Goal: Task Accomplishment & Management: Use online tool/utility

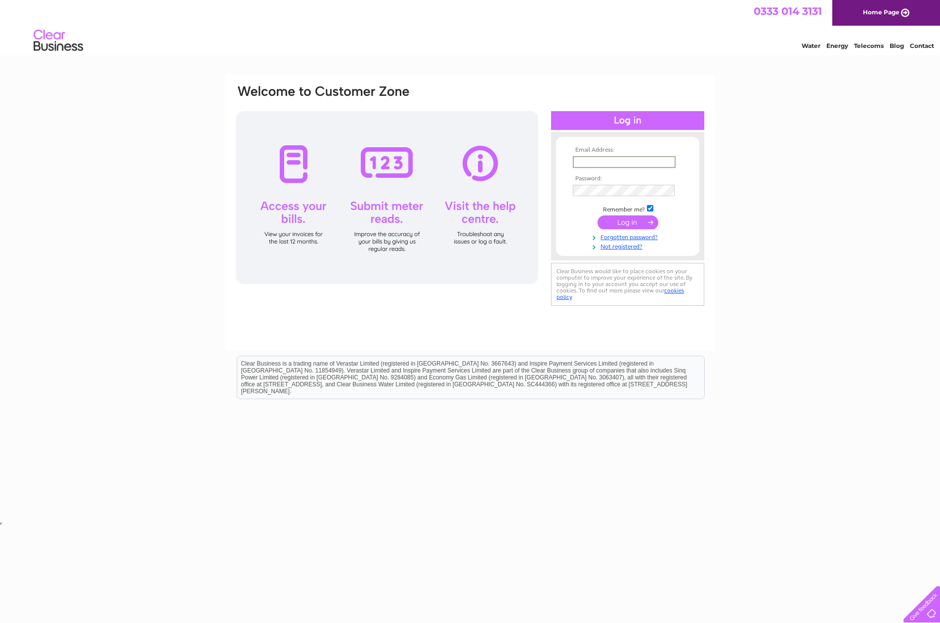
type input "[EMAIL_ADDRESS][DOMAIN_NAME]"
click at [630, 221] on input "submit" at bounding box center [627, 221] width 61 height 14
click at [618, 221] on input "submit" at bounding box center [627, 221] width 61 height 14
click at [386, 208] on div at bounding box center [387, 197] width 302 height 173
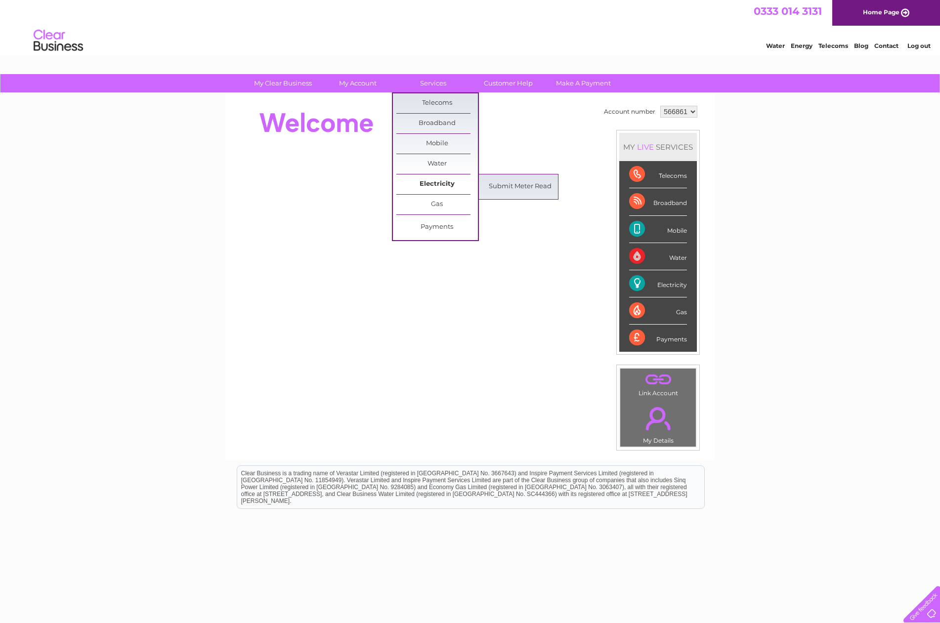
click at [436, 187] on link "Electricity" at bounding box center [437, 184] width 82 height 20
click at [499, 183] on link "Submit Meter Read" at bounding box center [520, 187] width 82 height 20
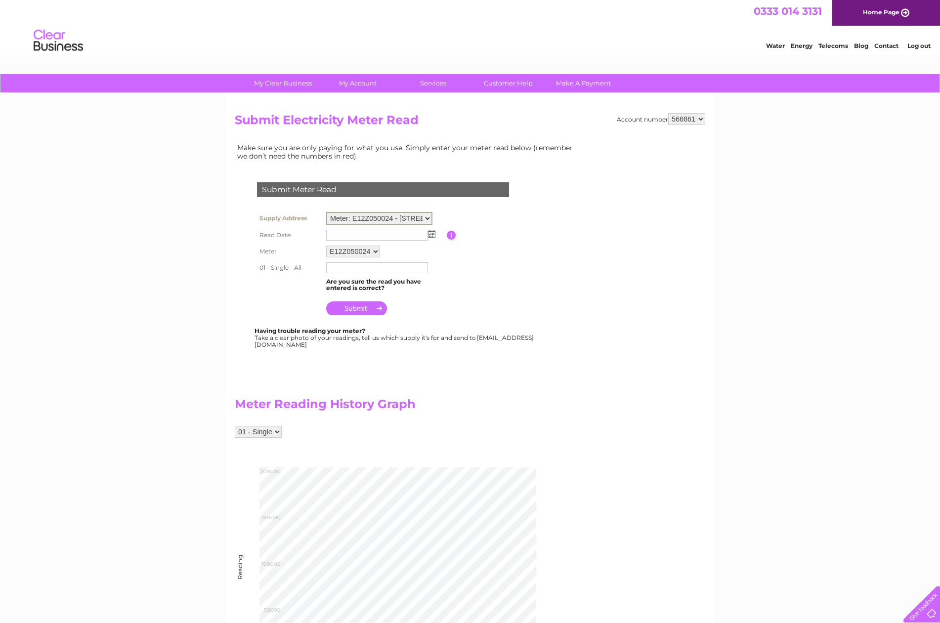
click at [432, 233] on img at bounding box center [431, 234] width 7 height 8
click at [366, 275] on link "2" at bounding box center [367, 275] width 14 height 10
type input "2025/09/02"
click at [347, 267] on input "text" at bounding box center [377, 266] width 102 height 11
type input "180162"
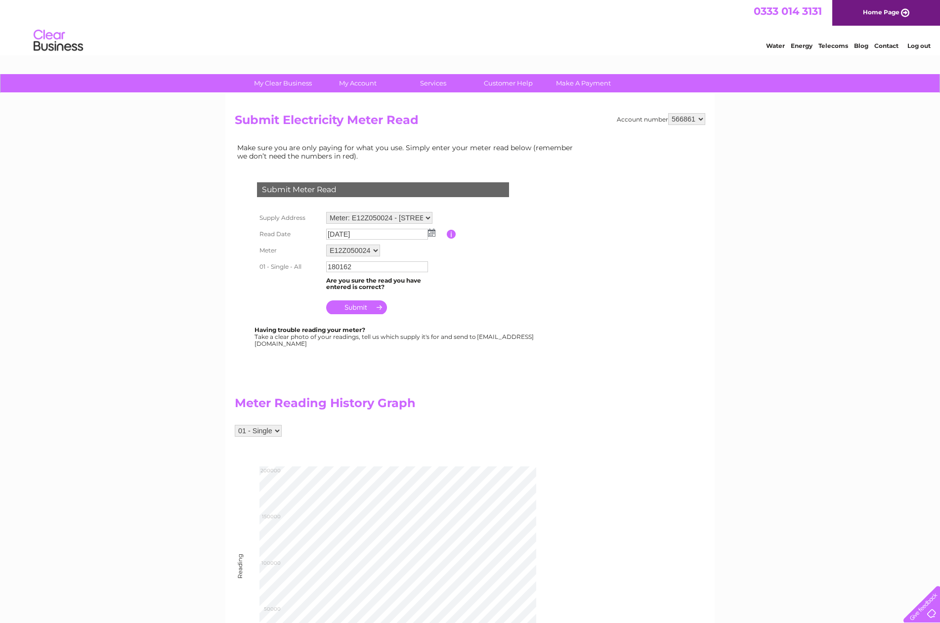
click at [361, 311] on input "submit" at bounding box center [356, 307] width 61 height 14
